Goal: Task Accomplishment & Management: Manage account settings

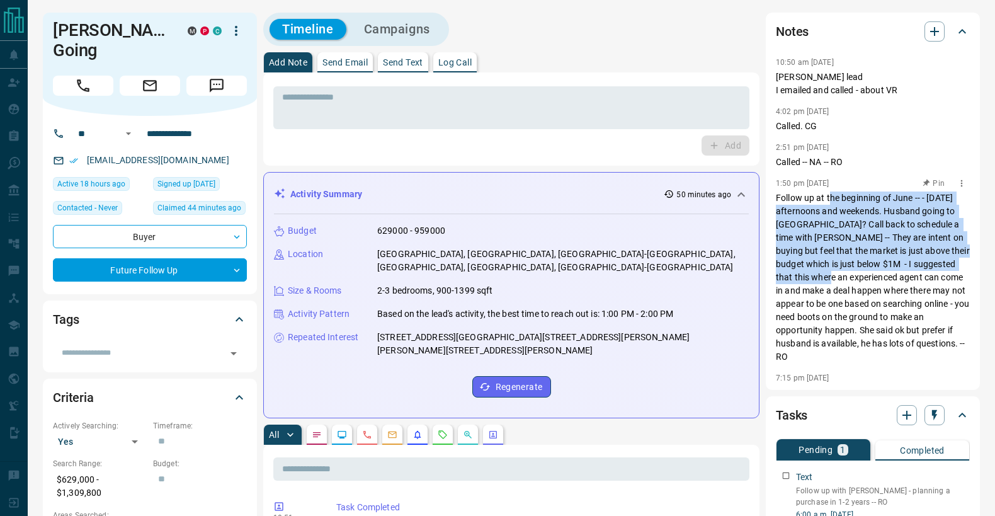
drag, startPoint x: 830, startPoint y: 203, endPoint x: 822, endPoint y: 273, distance: 69.7
click at [822, 273] on p "Follow up at the beginning of June -- - Friday afternoons and weekends. Husband…" at bounding box center [873, 277] width 194 height 172
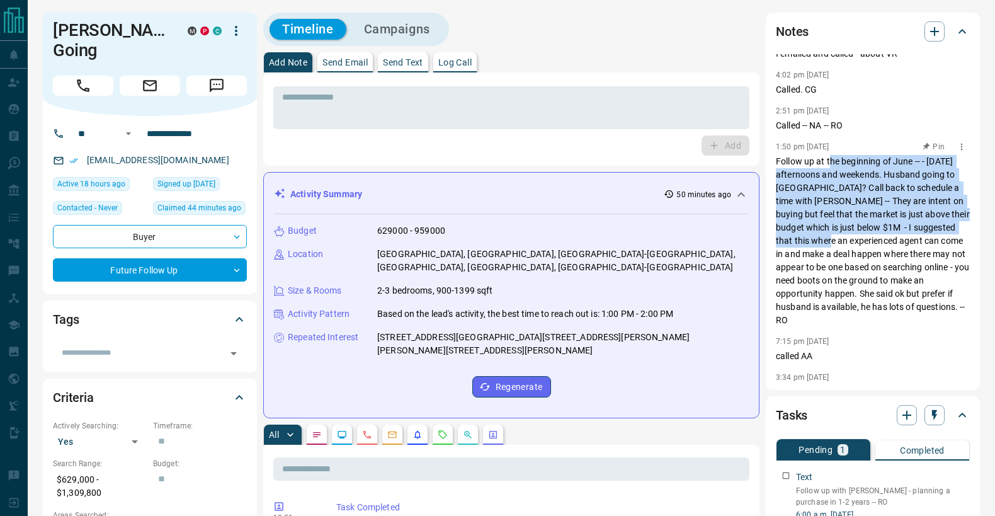
scroll to position [40, 0]
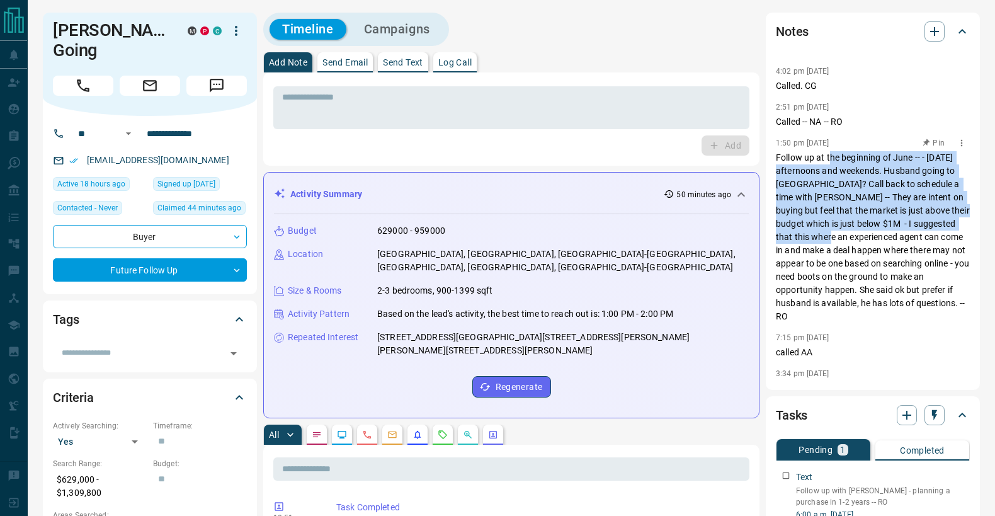
click at [831, 225] on p "Follow up at the beginning of June -- - Friday afternoons and weekends. Husband…" at bounding box center [873, 237] width 194 height 172
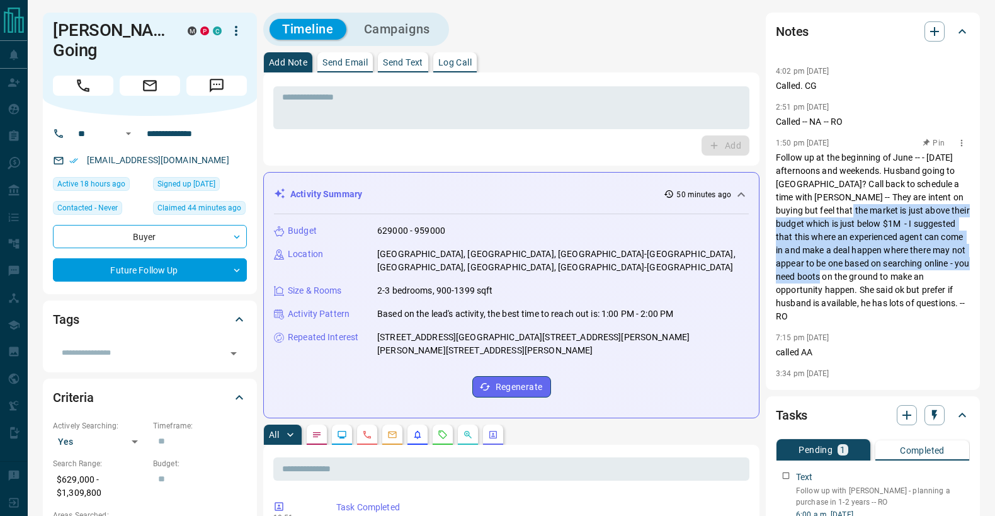
drag, startPoint x: 841, startPoint y: 208, endPoint x: 823, endPoint y: 282, distance: 75.7
click at [823, 282] on p "Follow up at the beginning of June -- - Friday afternoons and weekends. Husband…" at bounding box center [873, 237] width 194 height 172
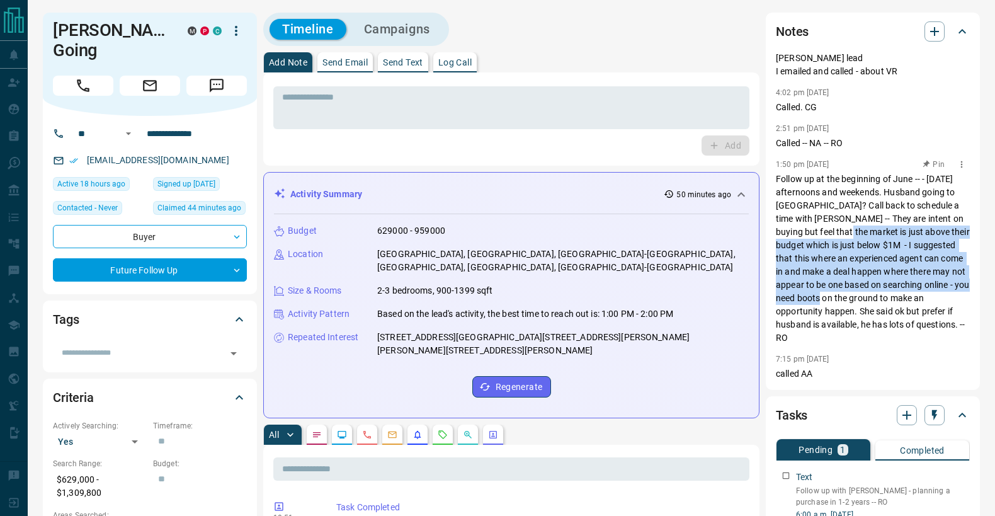
scroll to position [0, 0]
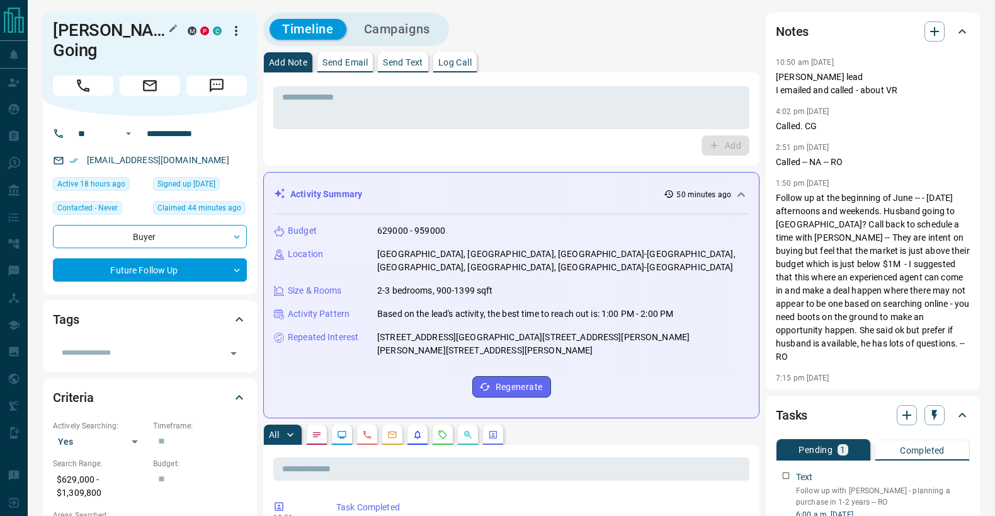
click at [120, 34] on h1 "Alanna Going" at bounding box center [111, 40] width 116 height 40
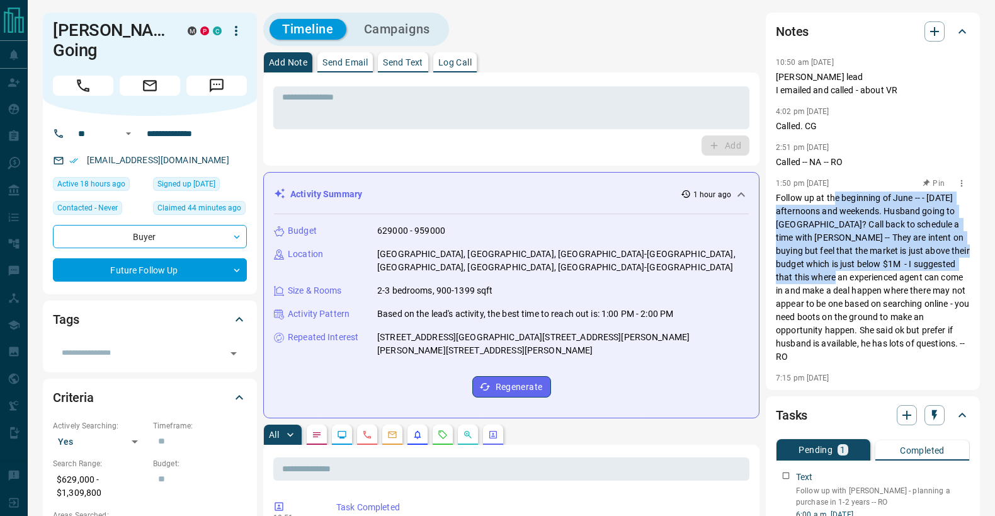
drag, startPoint x: 833, startPoint y: 203, endPoint x: 827, endPoint y: 271, distance: 67.7
click at [827, 271] on p "Follow up at the beginning of June -- - Friday afternoons and weekends. Husband…" at bounding box center [873, 277] width 194 height 172
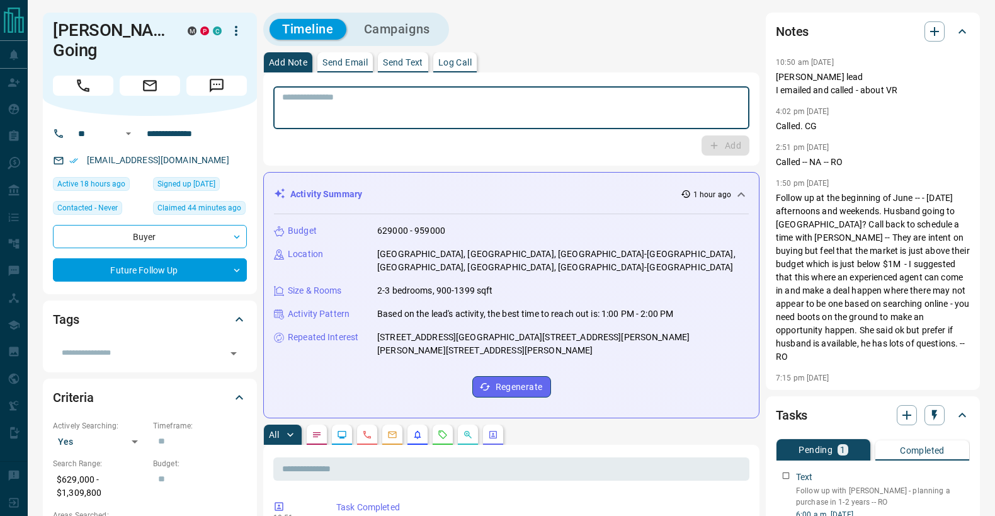
click at [354, 114] on textarea at bounding box center [511, 108] width 458 height 32
type textarea "*"
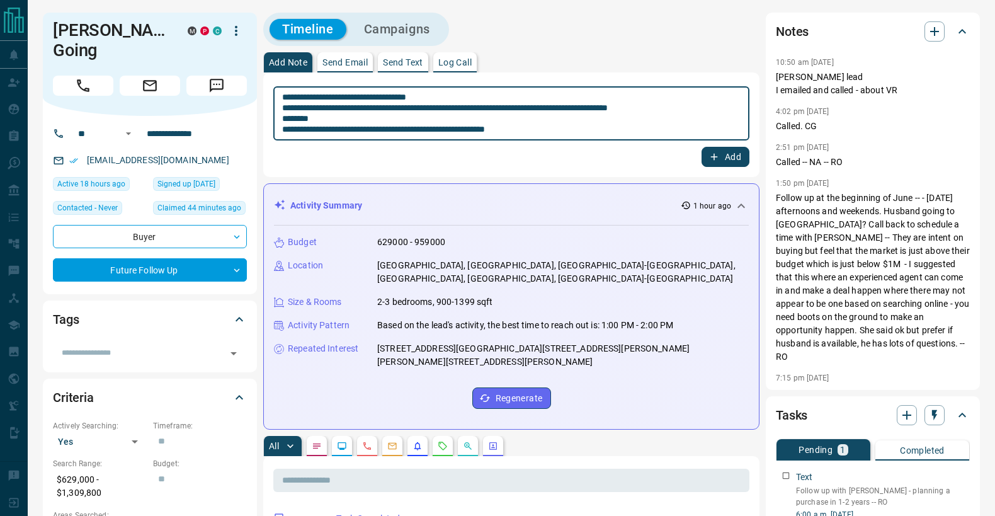
type textarea "**********"
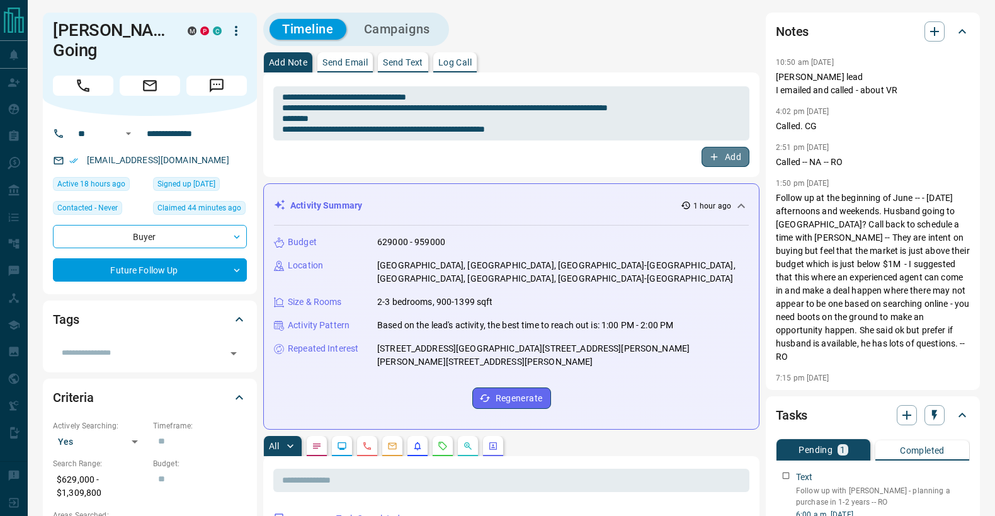
click at [721, 155] on button "Add" at bounding box center [725, 157] width 48 height 20
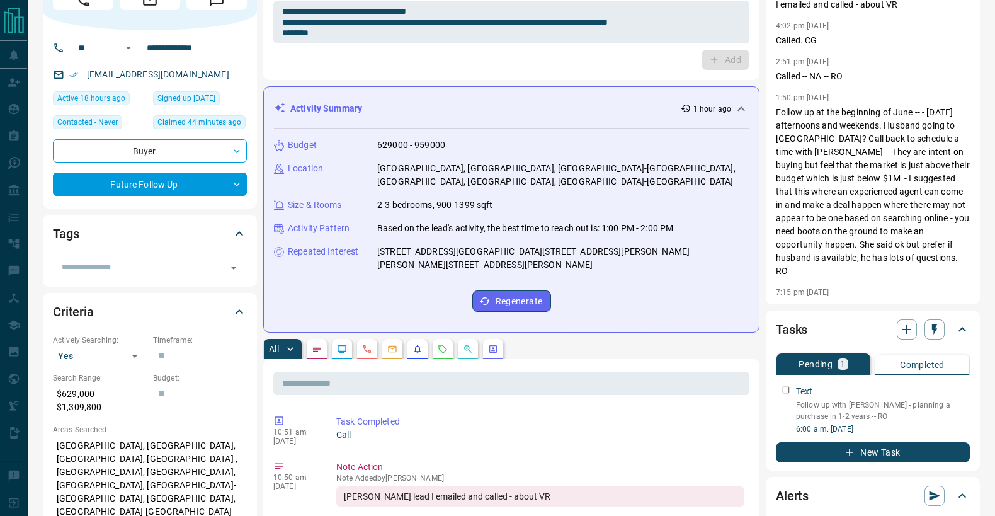
scroll to position [110, 0]
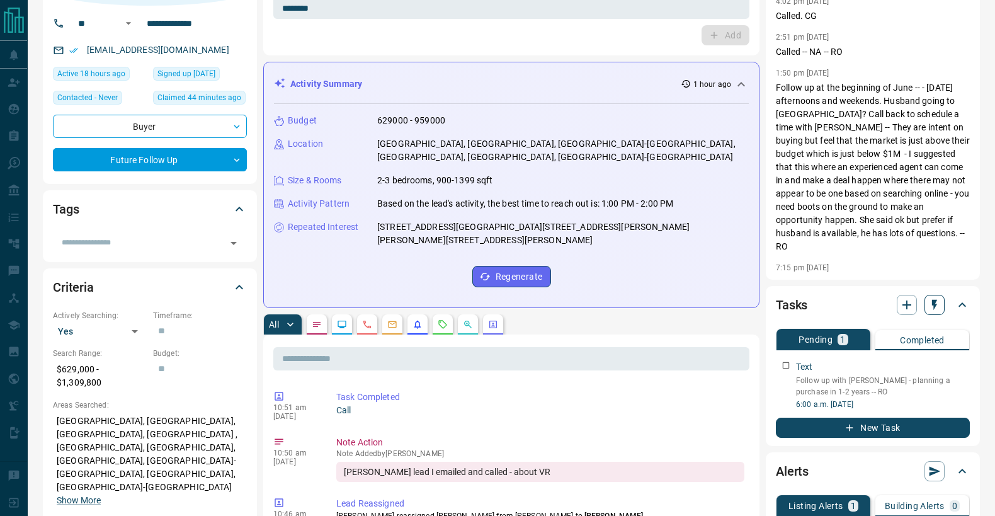
click at [932, 302] on icon "button" at bounding box center [934, 305] width 5 height 11
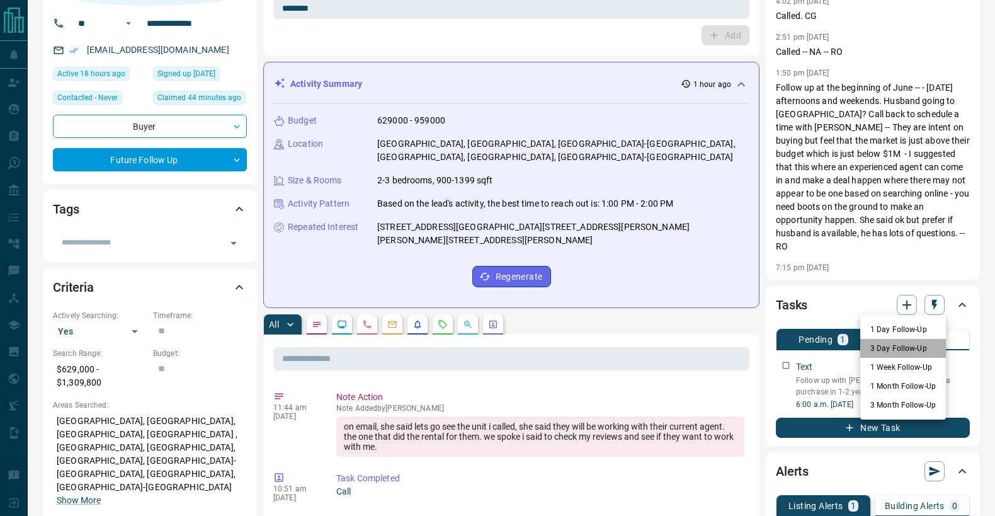
click at [900, 353] on li "3 Day Follow-Up" at bounding box center [903, 348] width 86 height 19
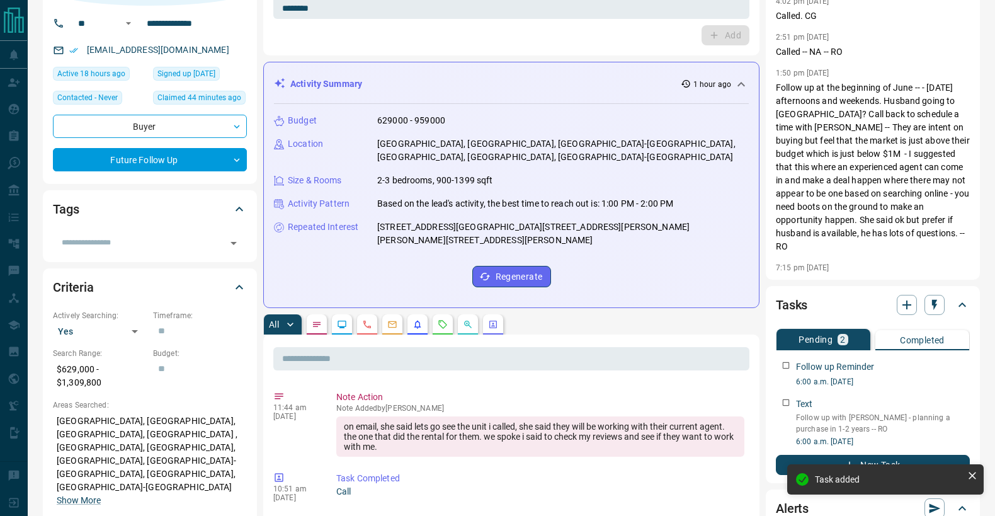
click at [940, 308] on icon "button" at bounding box center [934, 304] width 13 height 13
click at [906, 360] on li "1 Week Follow-Up" at bounding box center [903, 367] width 86 height 19
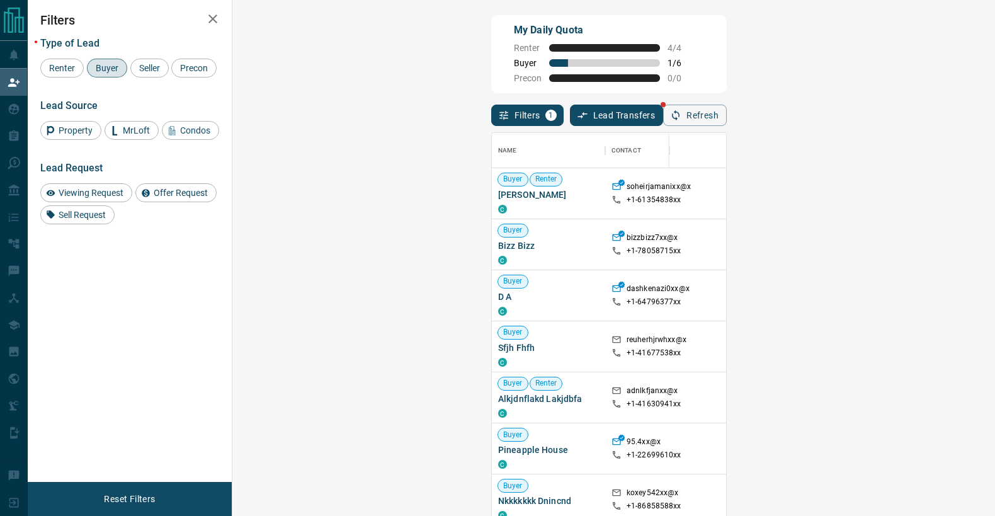
scroll to position [392, 735]
